Goal: Information Seeking & Learning: Learn about a topic

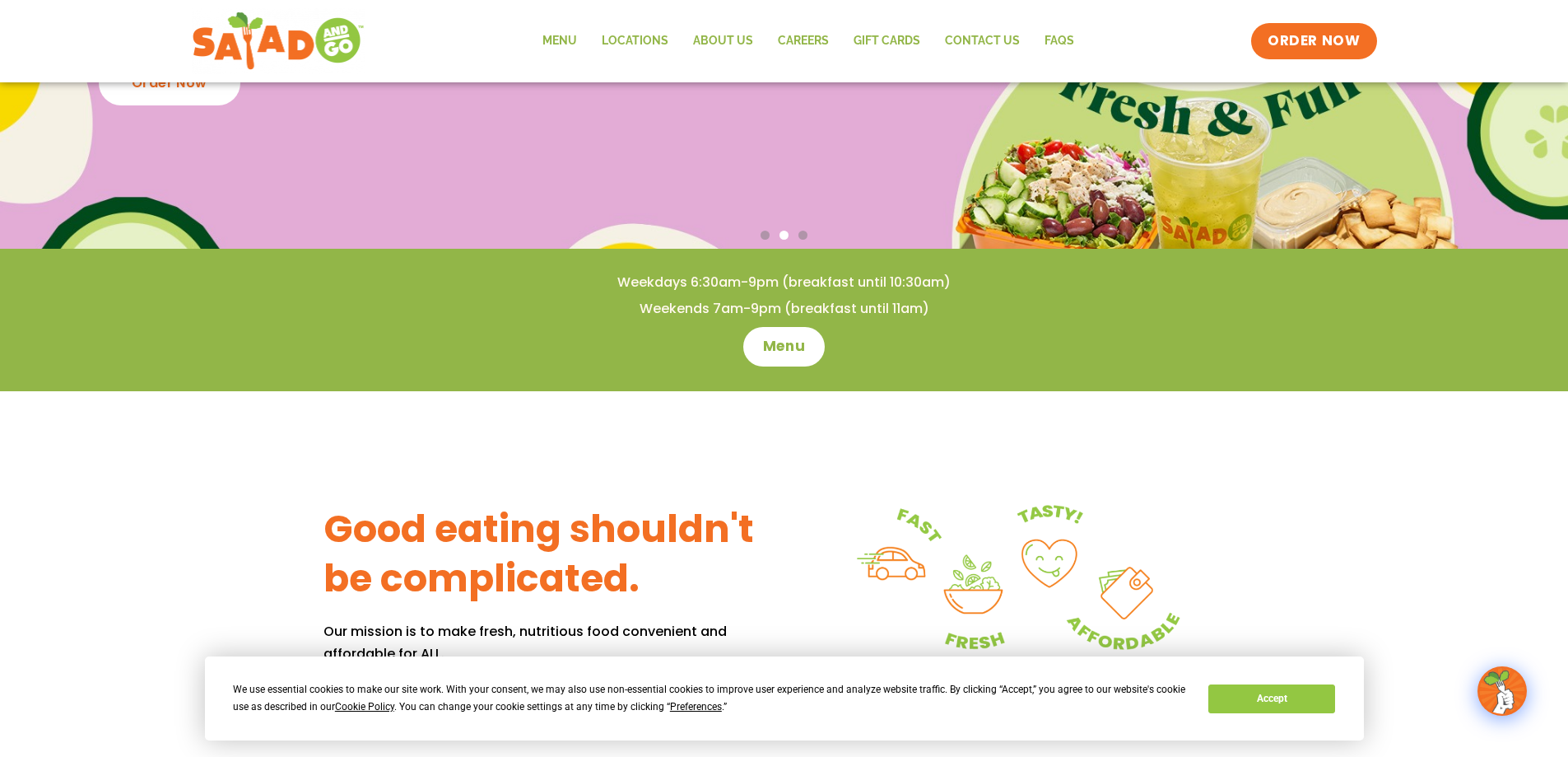
scroll to position [82, 0]
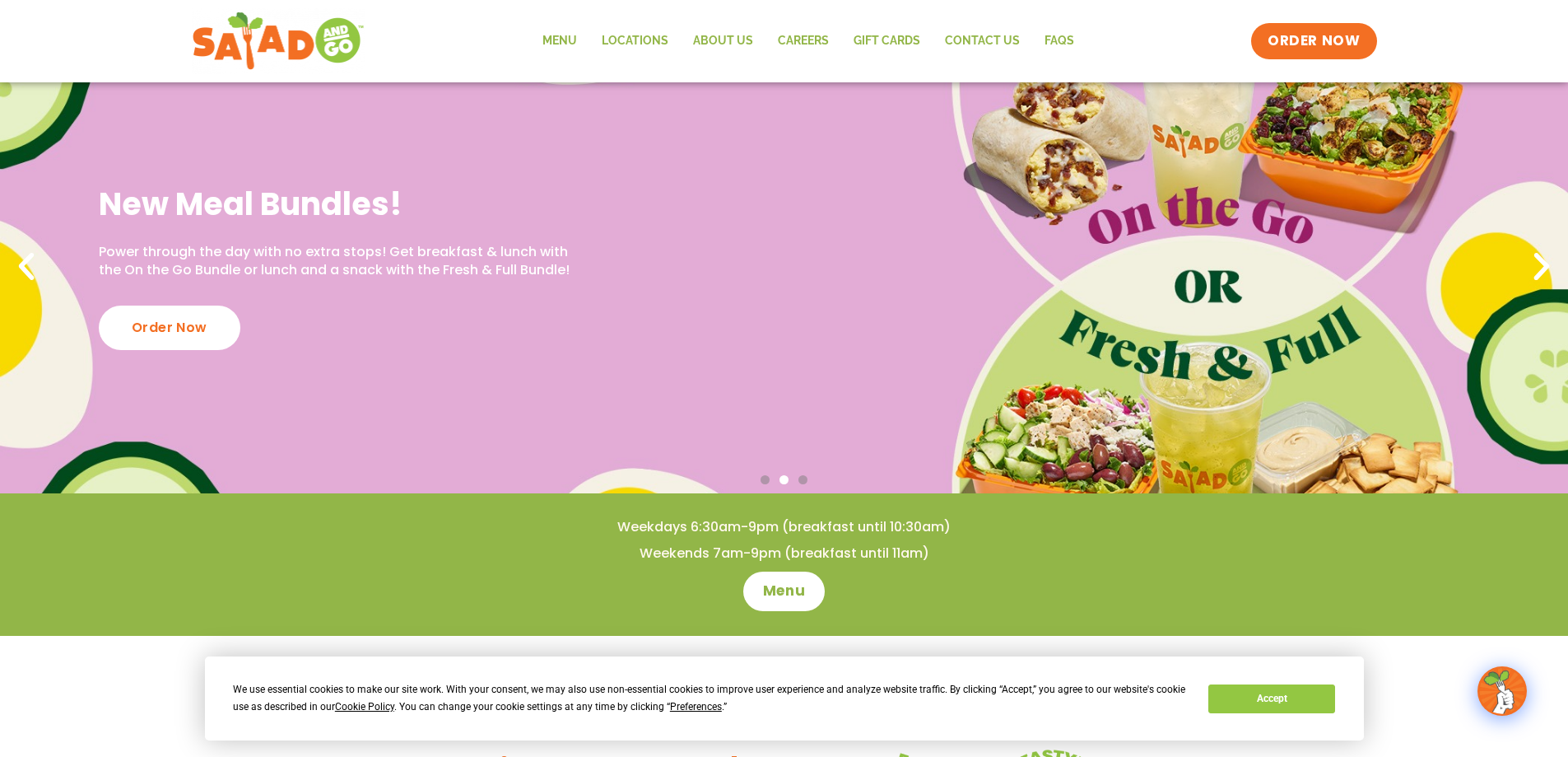
click at [158, 352] on div "New Meal Bundles! Power through the day with no extra stops! Get breakfast & lu…" at bounding box center [784, 267] width 1568 height 453
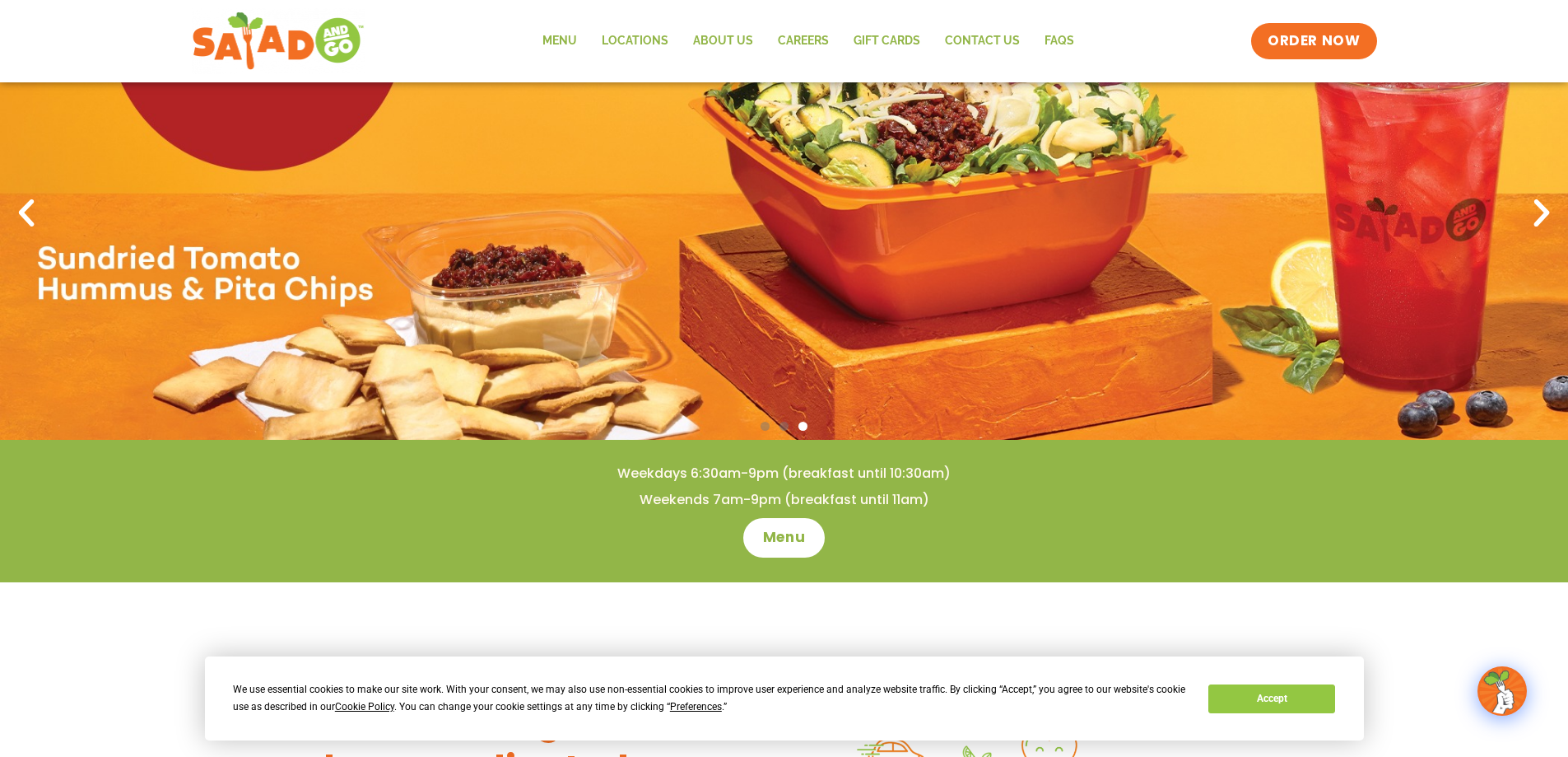
scroll to position [165, 0]
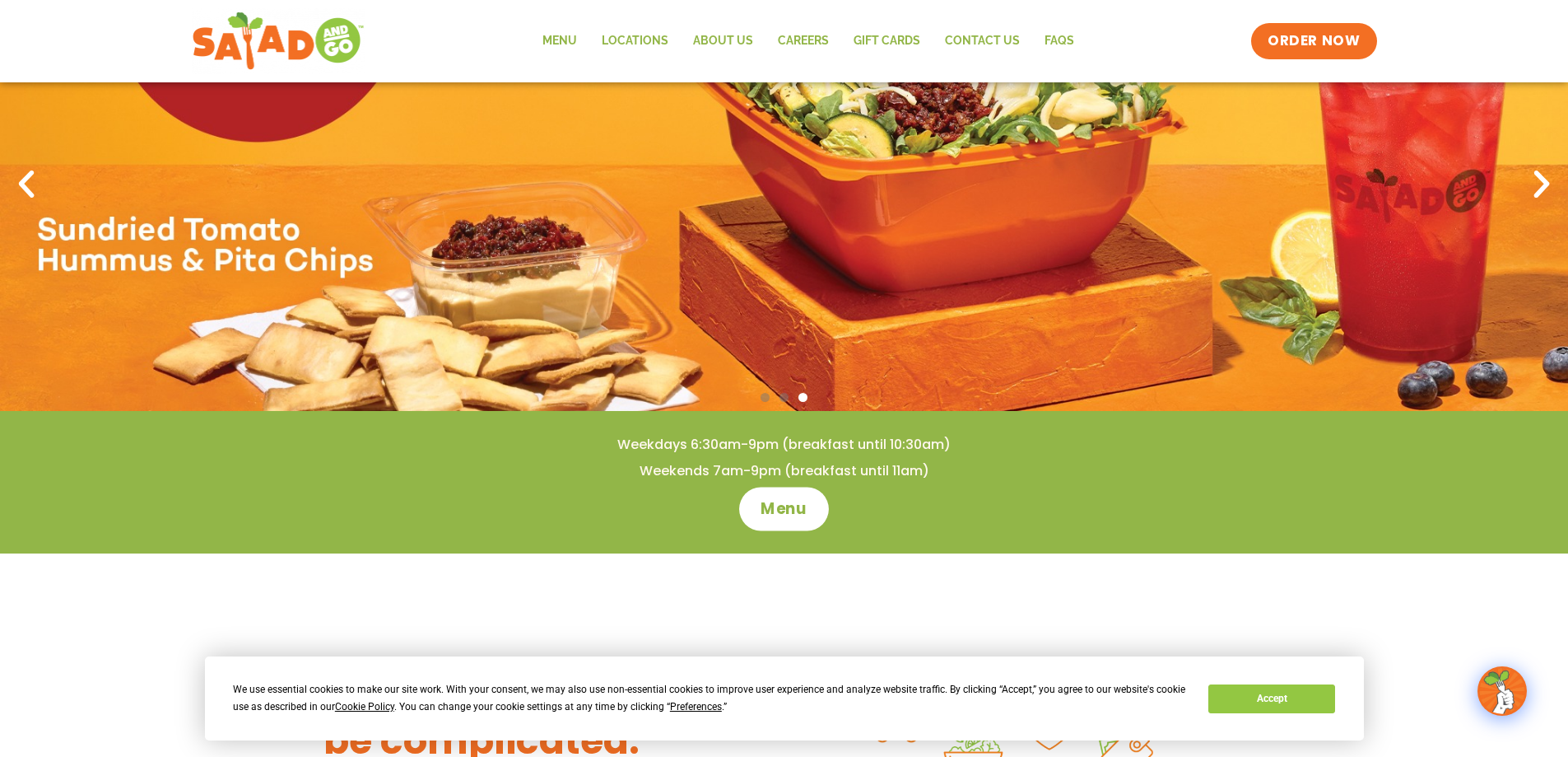
click at [789, 514] on span "Menu" at bounding box center [784, 508] width 47 height 22
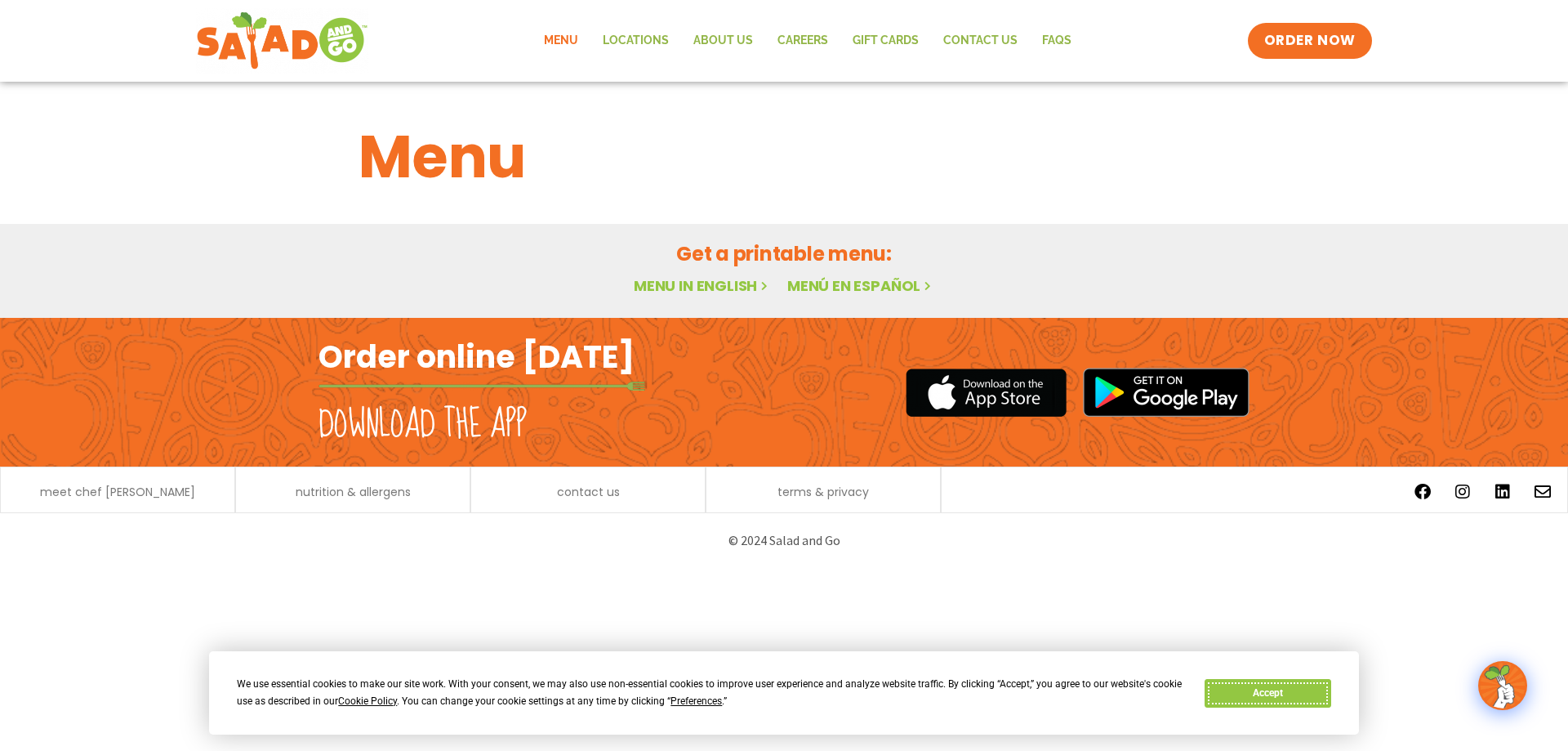
click at [1245, 690] on button "Accept" at bounding box center [1267, 693] width 125 height 28
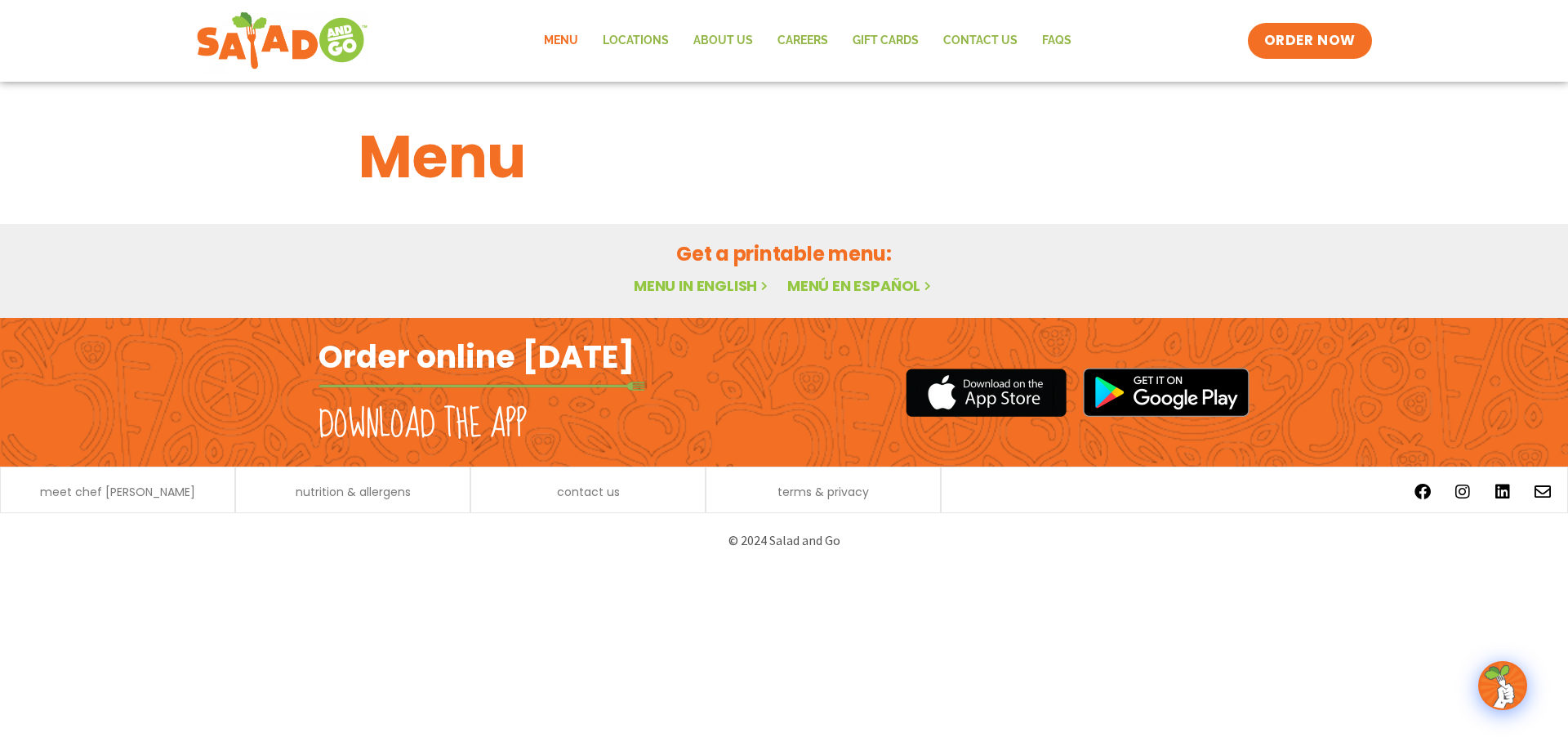
click at [705, 285] on link "Menu in English" at bounding box center [703, 285] width 137 height 21
